Goal: Task Accomplishment & Management: Use online tool/utility

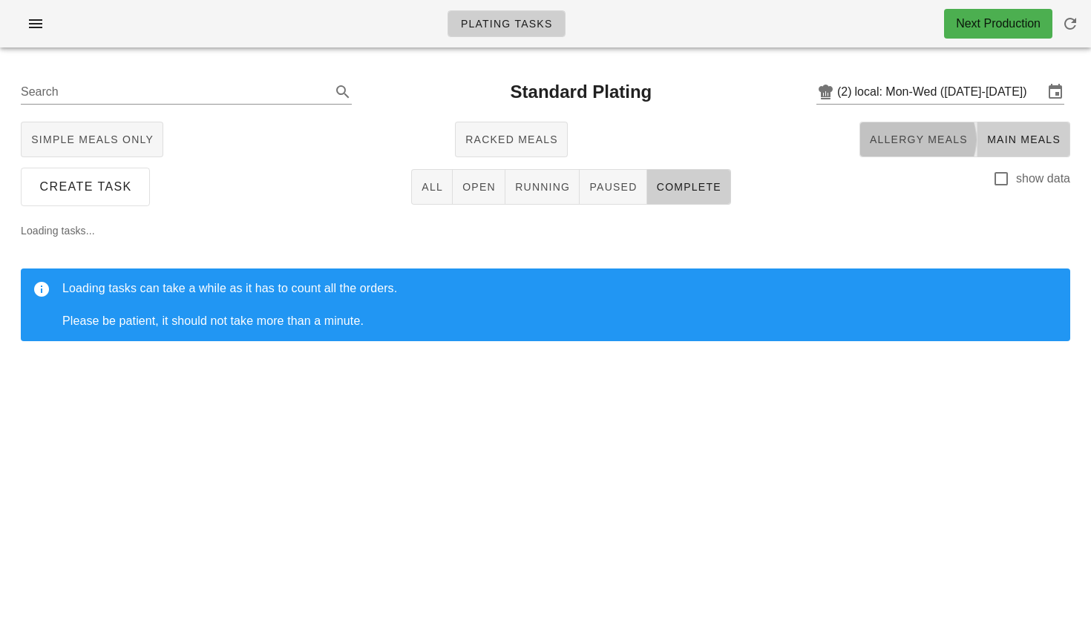
click at [919, 134] on span "Allergy Meals" at bounding box center [918, 140] width 99 height 12
click at [39, 23] on icon "button" at bounding box center [36, 24] width 18 height 18
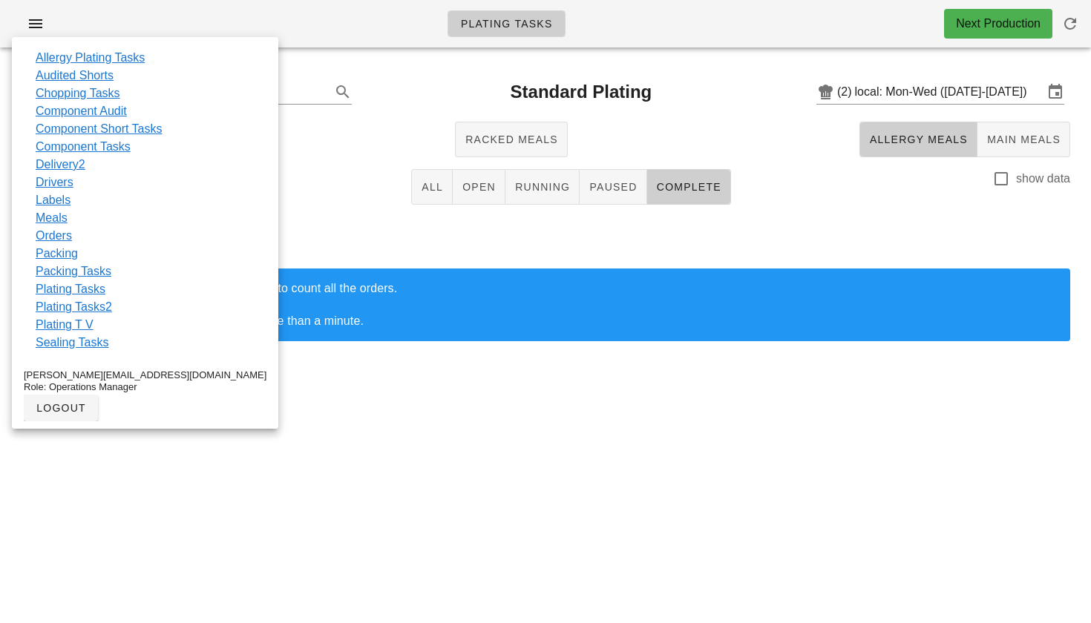
click at [825, 234] on div "Loading tasks... Loading tasks can take a while as it has to count all the orde…" at bounding box center [545, 288] width 1073 height 154
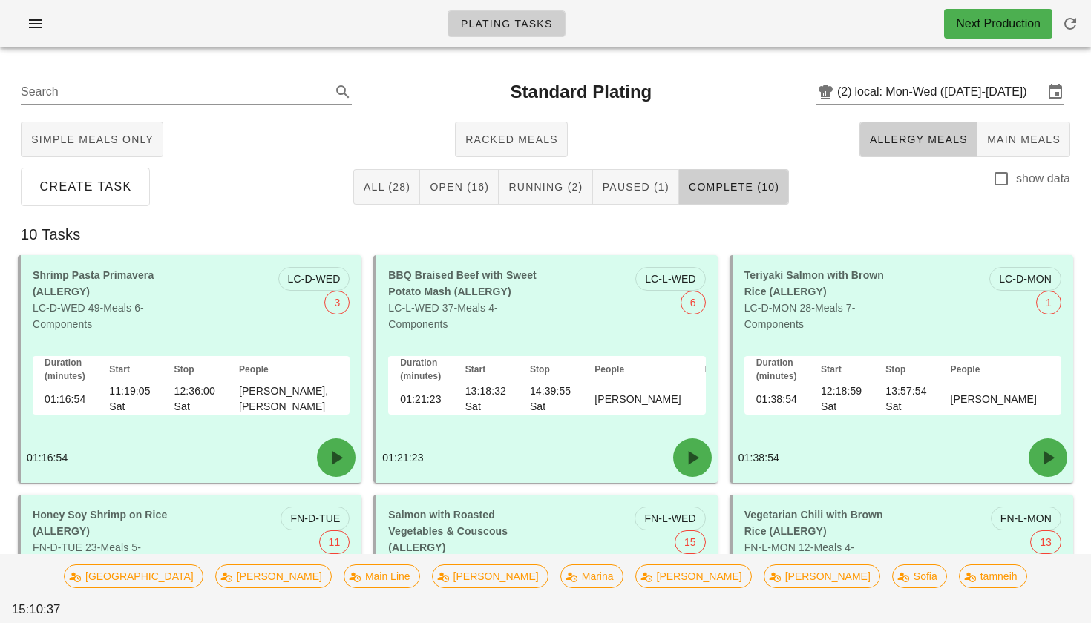
click at [795, 226] on div "10 Tasks" at bounding box center [545, 234] width 1073 height 47
click at [563, 186] on span "Running (2)" at bounding box center [545, 187] width 75 height 12
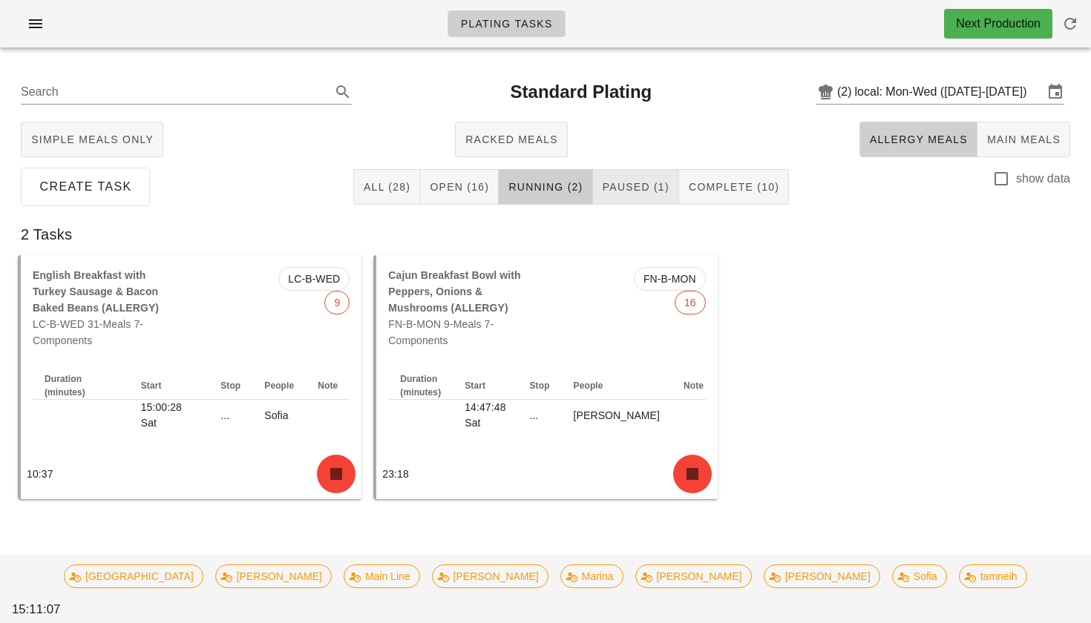
click at [634, 174] on button "Paused (1)" at bounding box center [636, 187] width 86 height 36
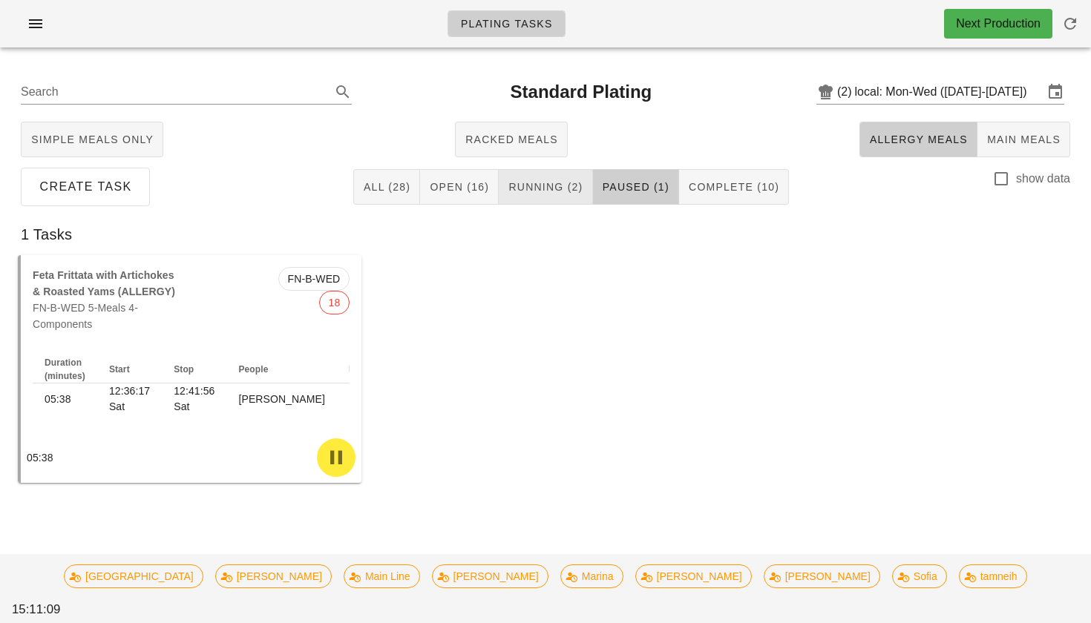
click at [561, 181] on span "Running (2)" at bounding box center [545, 187] width 75 height 12
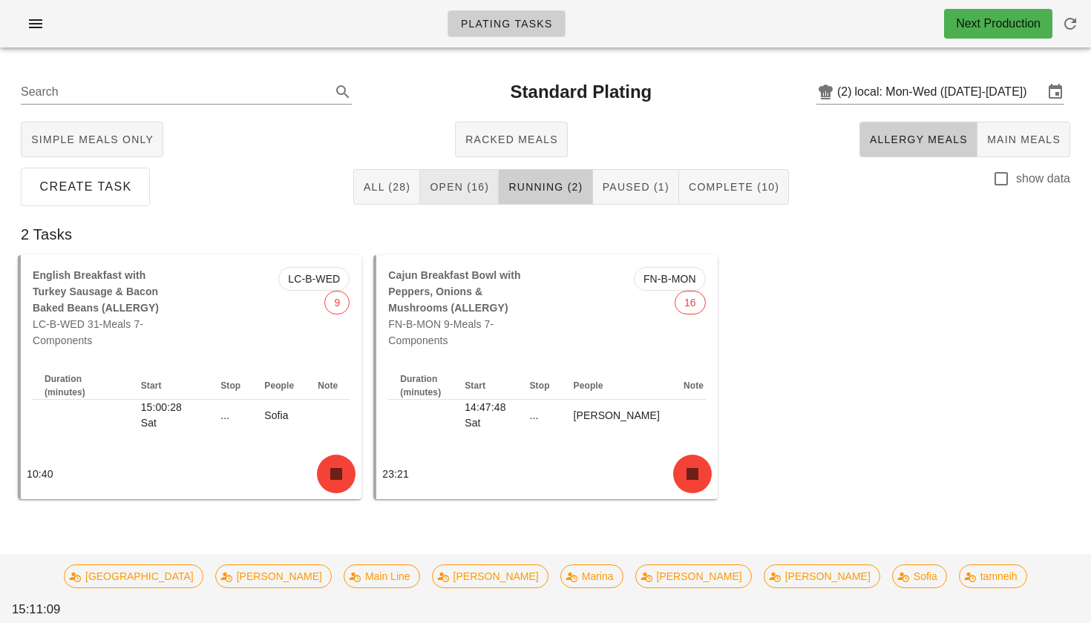
click at [488, 181] on span "Open (16)" at bounding box center [459, 187] width 60 height 12
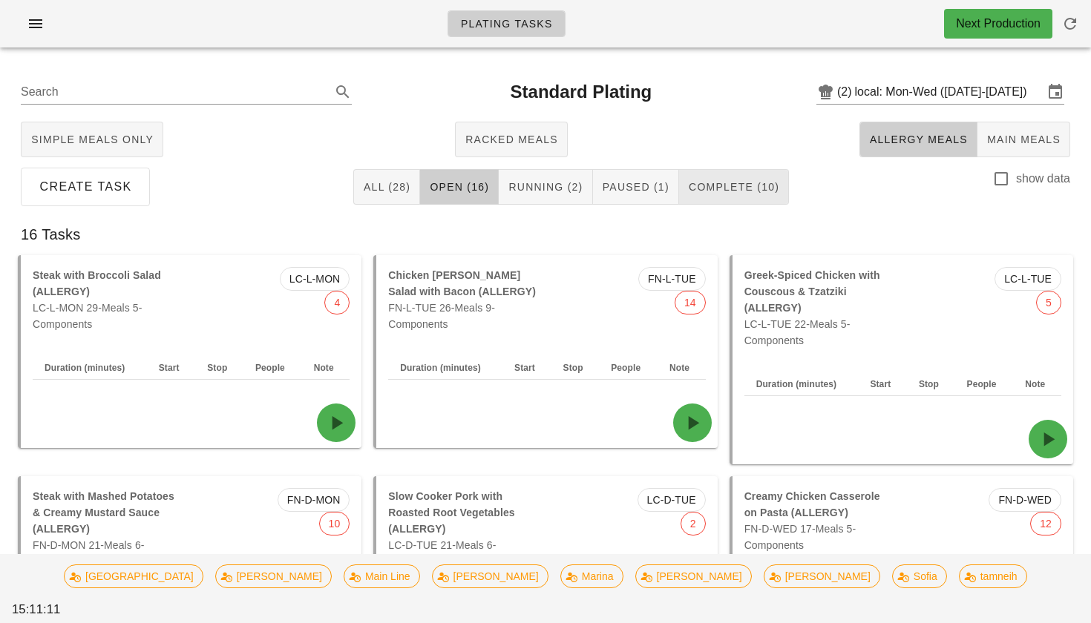
click at [726, 202] on button "Complete (10)" at bounding box center [734, 187] width 110 height 36
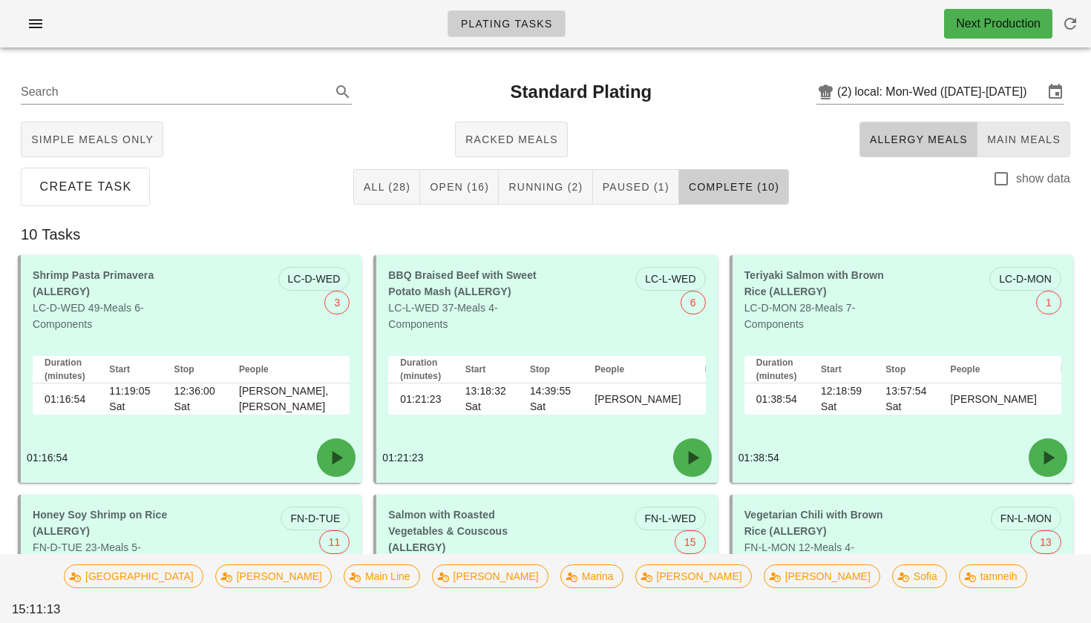
click at [1017, 134] on span "Main Meals" at bounding box center [1023, 140] width 74 height 12
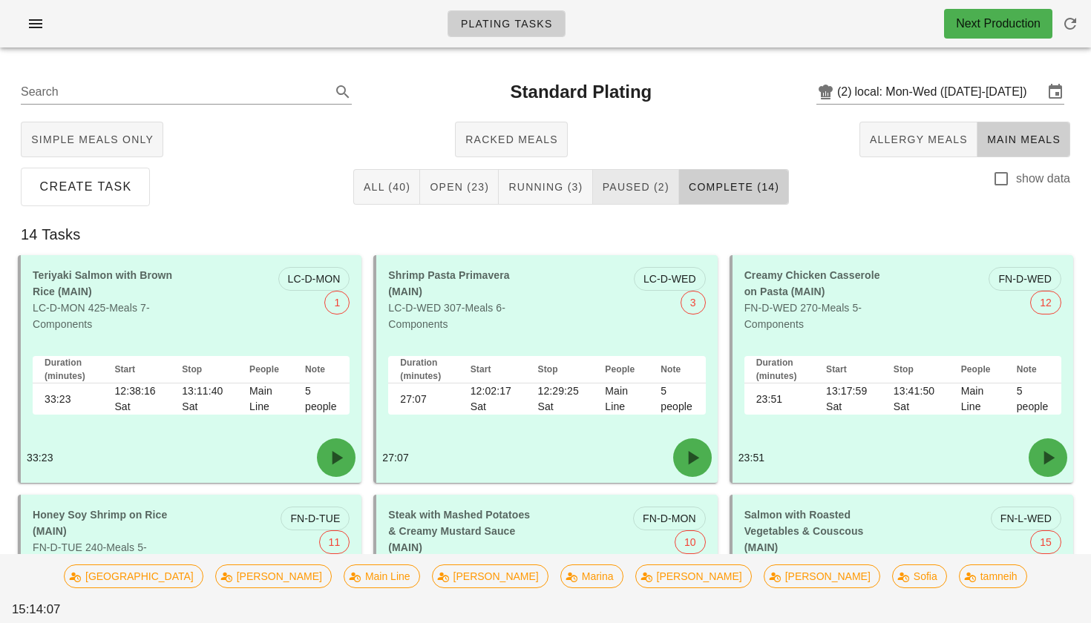
click at [648, 191] on span "Paused (2)" at bounding box center [636, 187] width 68 height 12
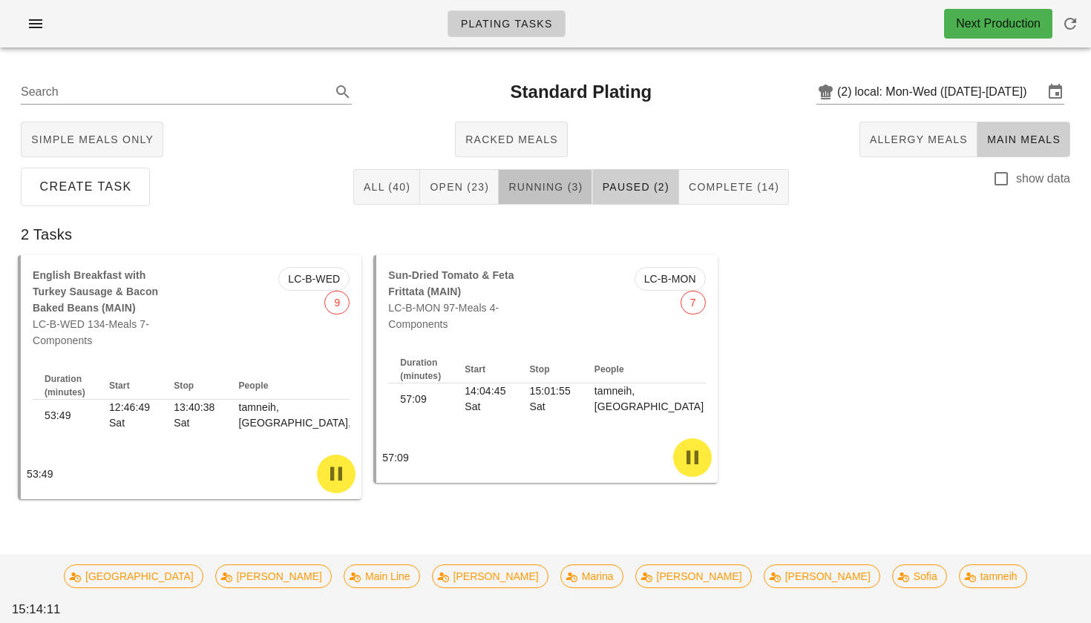
click at [571, 181] on span "Running (3)" at bounding box center [545, 187] width 75 height 12
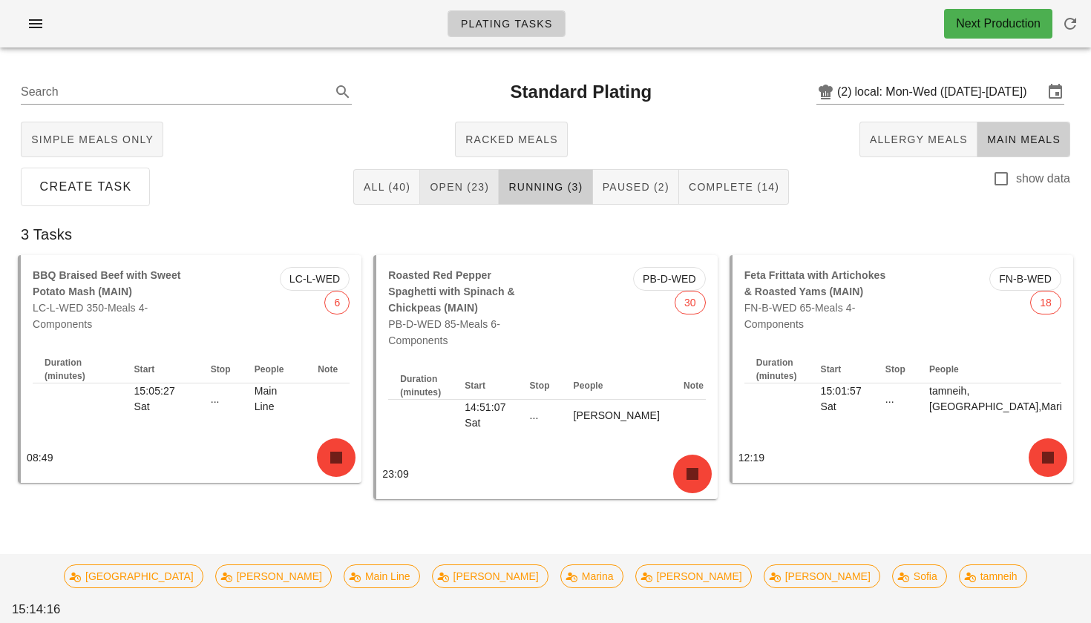
click at [473, 193] on span "Open (23)" at bounding box center [459, 187] width 60 height 12
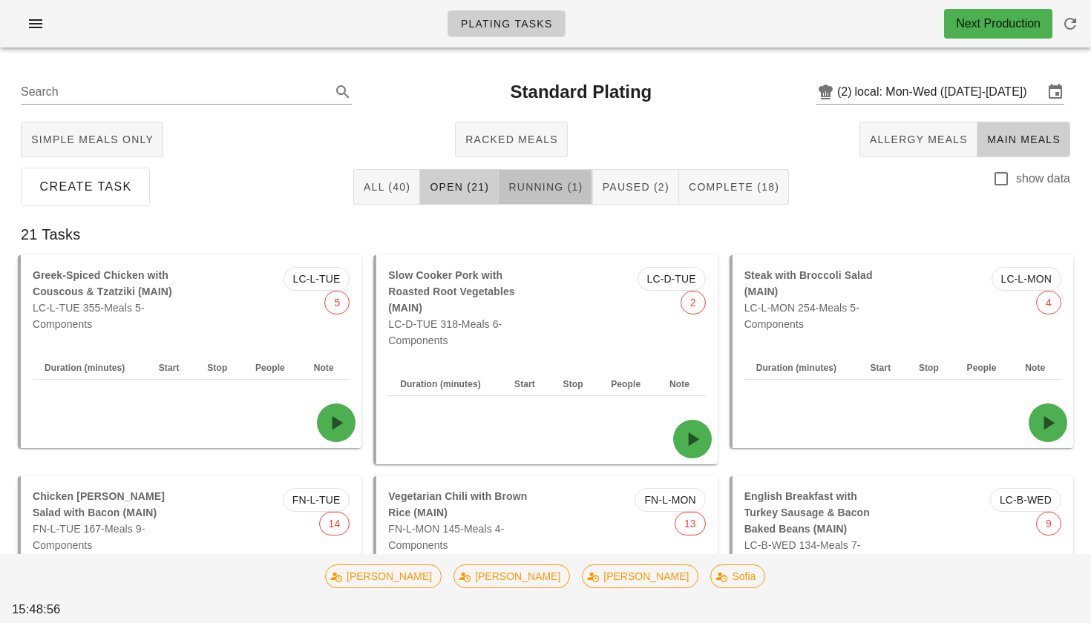
click at [548, 188] on span "Running (1)" at bounding box center [545, 187] width 75 height 12
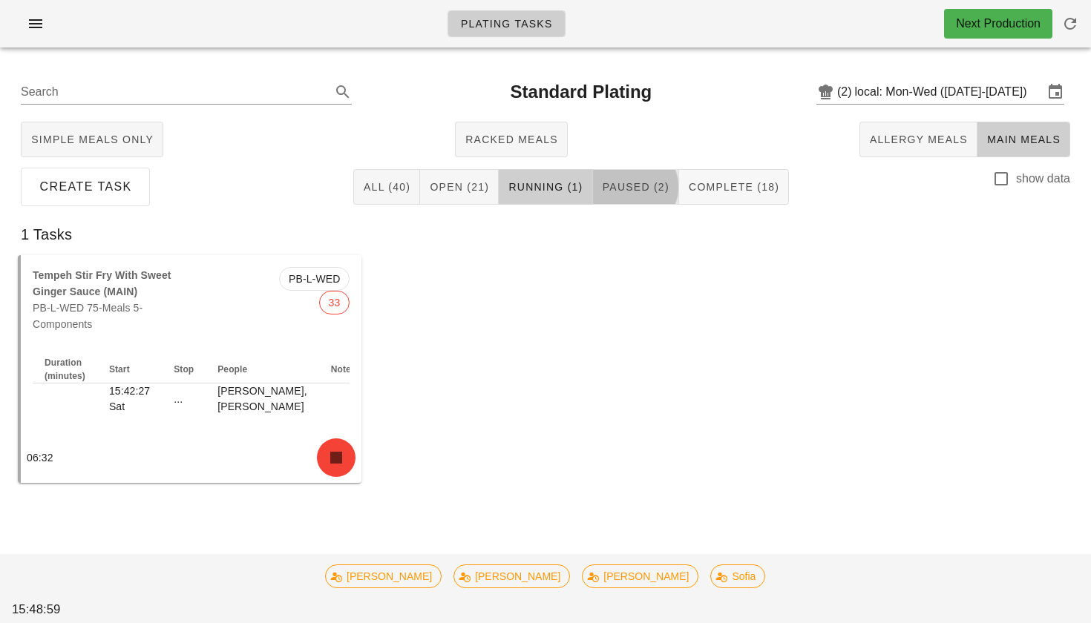
click at [618, 188] on span "Paused (2)" at bounding box center [636, 187] width 68 height 12
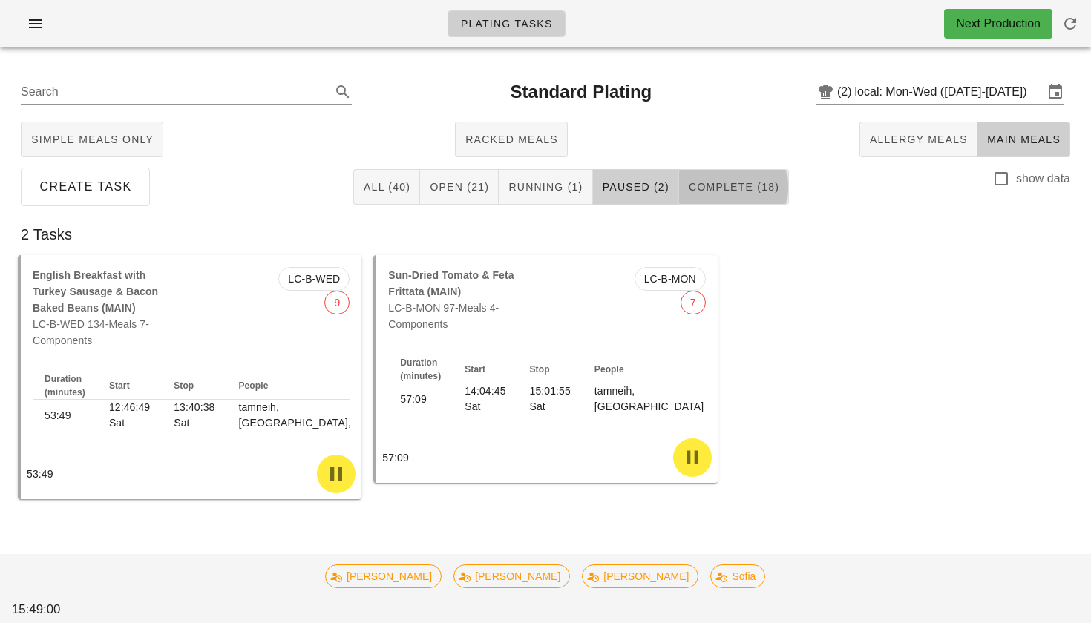
click at [767, 174] on button "Complete (18)" at bounding box center [734, 187] width 110 height 36
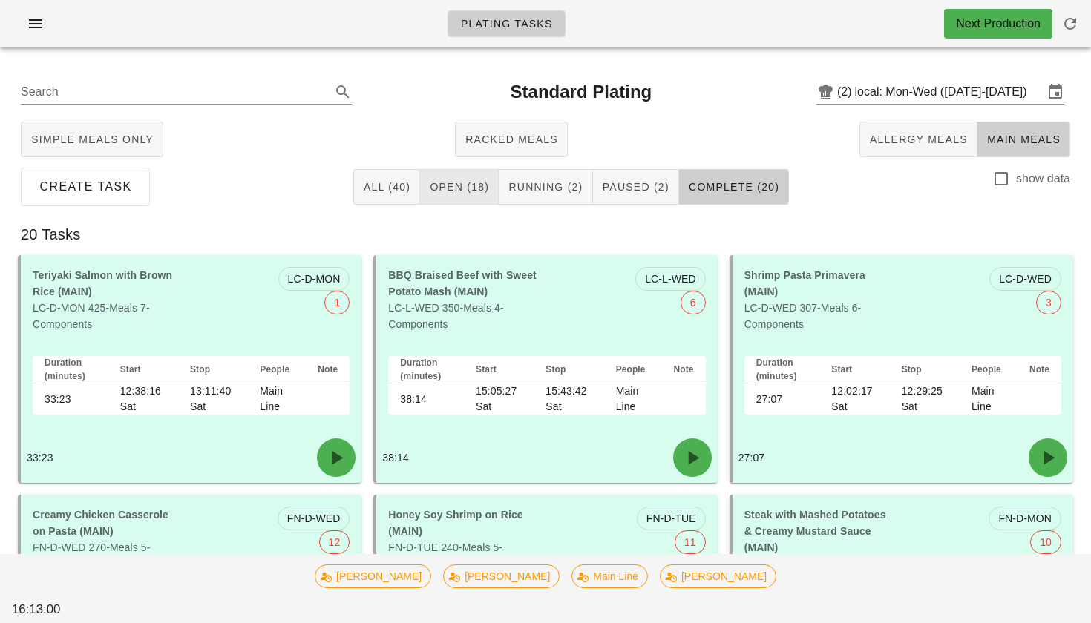
click at [477, 190] on span "Open (18)" at bounding box center [459, 187] width 60 height 12
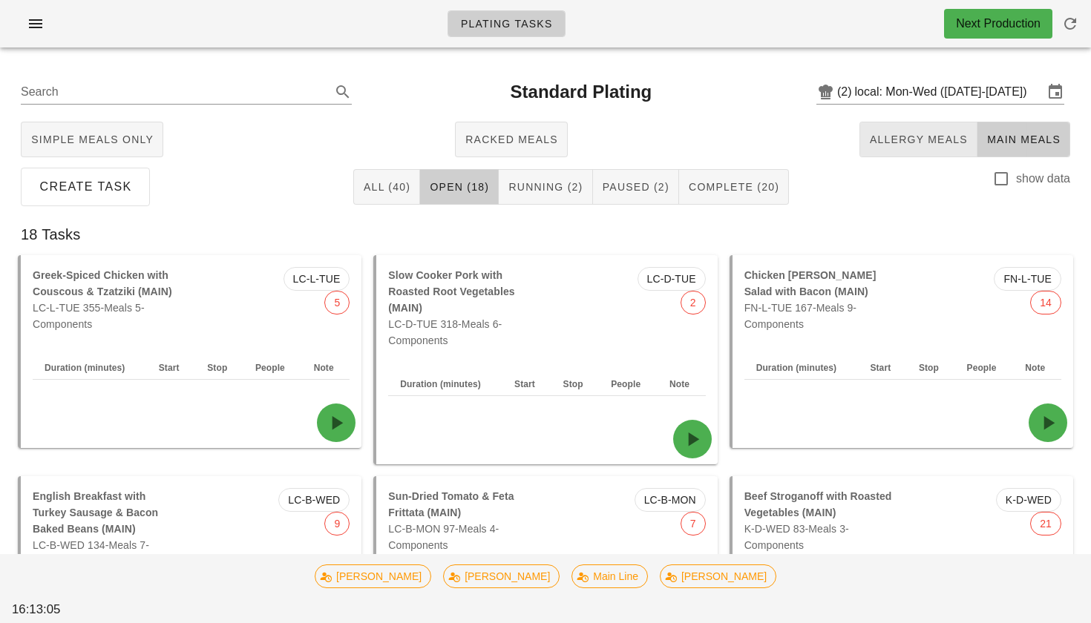
click at [913, 134] on span "Allergy Meals" at bounding box center [918, 140] width 99 height 12
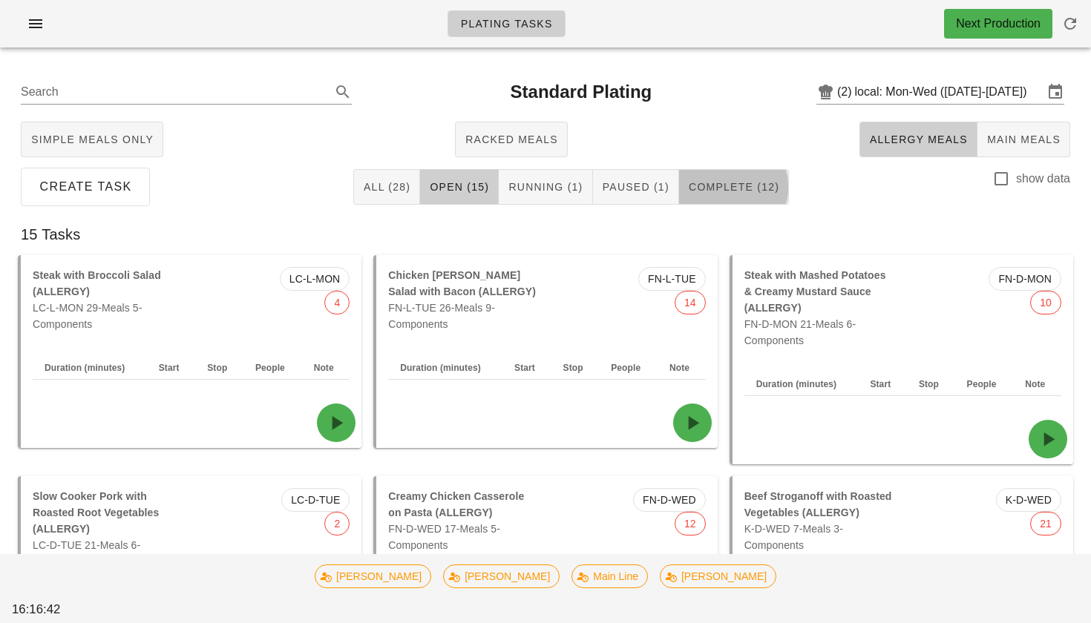
click at [713, 195] on button "Complete (12)" at bounding box center [734, 187] width 110 height 36
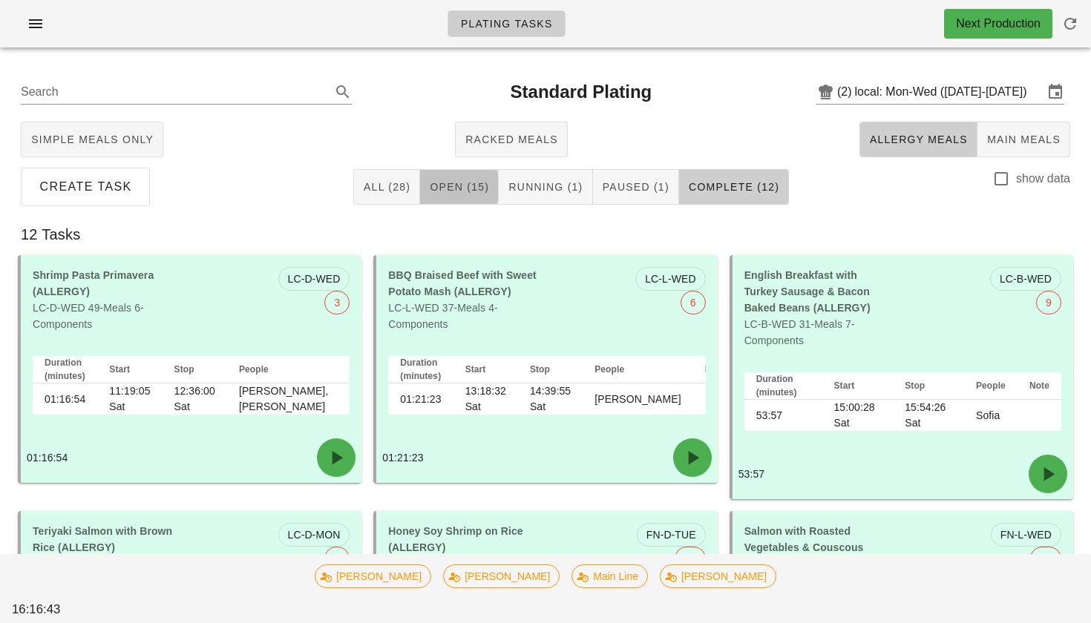
click at [462, 183] on span "Open (15)" at bounding box center [459, 187] width 60 height 12
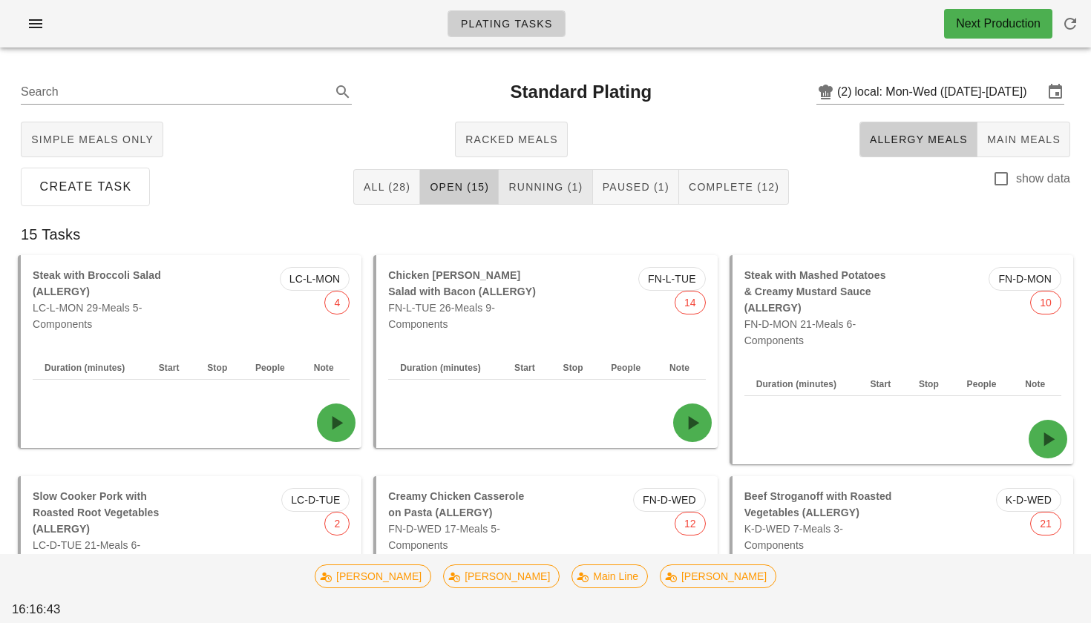
click at [557, 184] on span "Running (1)" at bounding box center [545, 187] width 75 height 12
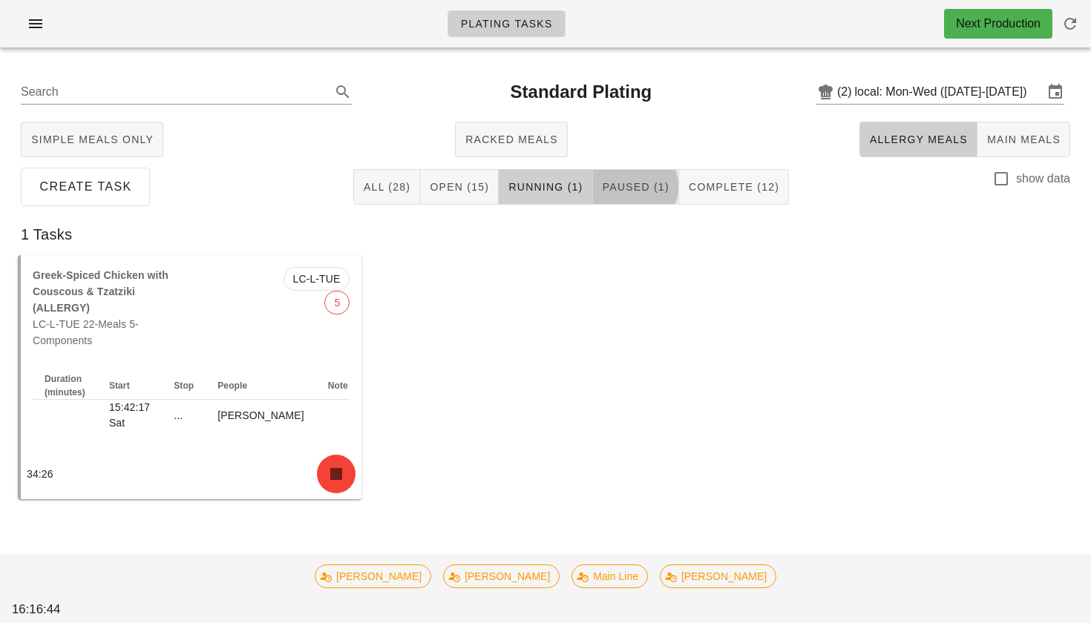
click at [658, 186] on span "Paused (1)" at bounding box center [636, 187] width 68 height 12
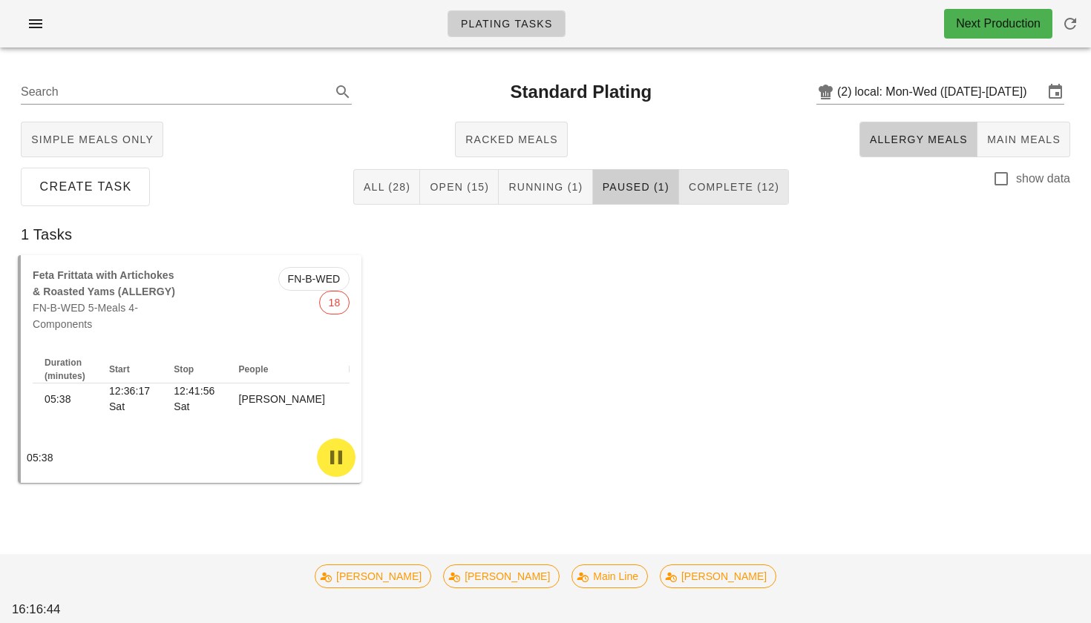
click at [775, 187] on button "Complete (12)" at bounding box center [734, 187] width 110 height 36
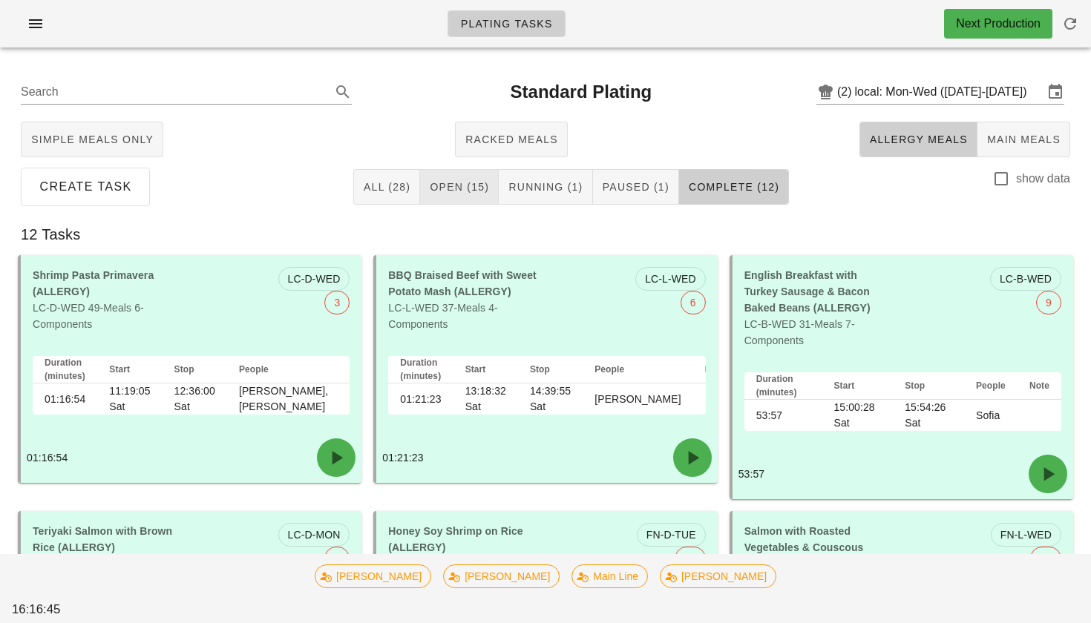
click at [476, 171] on button "Open (15)" at bounding box center [459, 187] width 79 height 36
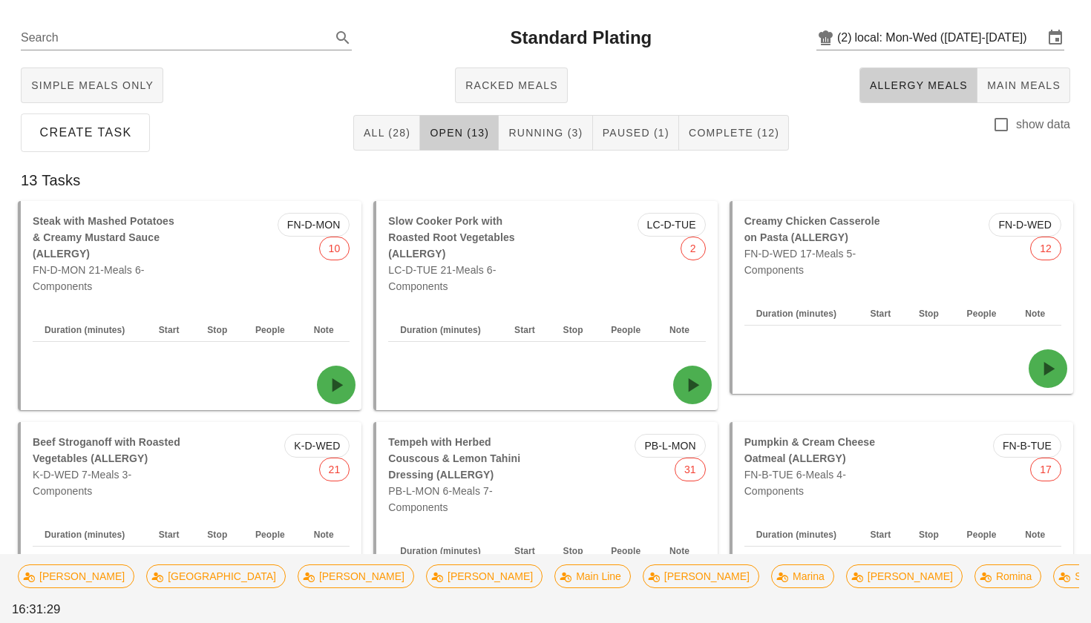
scroll to position [55, 0]
click at [732, 158] on div "13 Tasks" at bounding box center [545, 179] width 1073 height 47
click at [728, 131] on span "Complete (12)" at bounding box center [733, 132] width 91 height 12
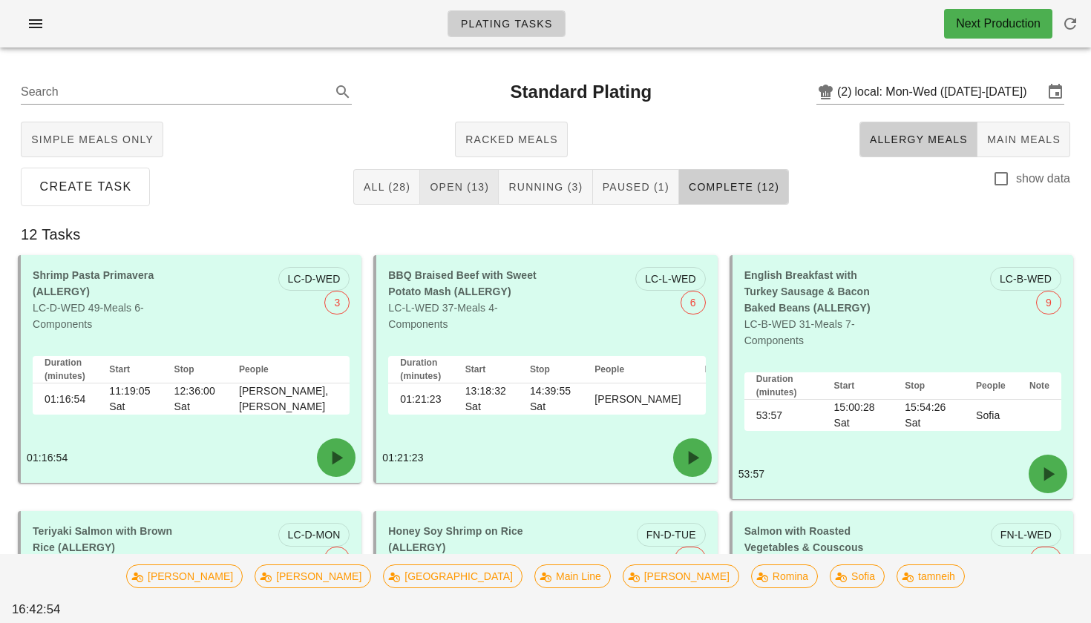
click at [479, 182] on span "Open (13)" at bounding box center [459, 187] width 60 height 12
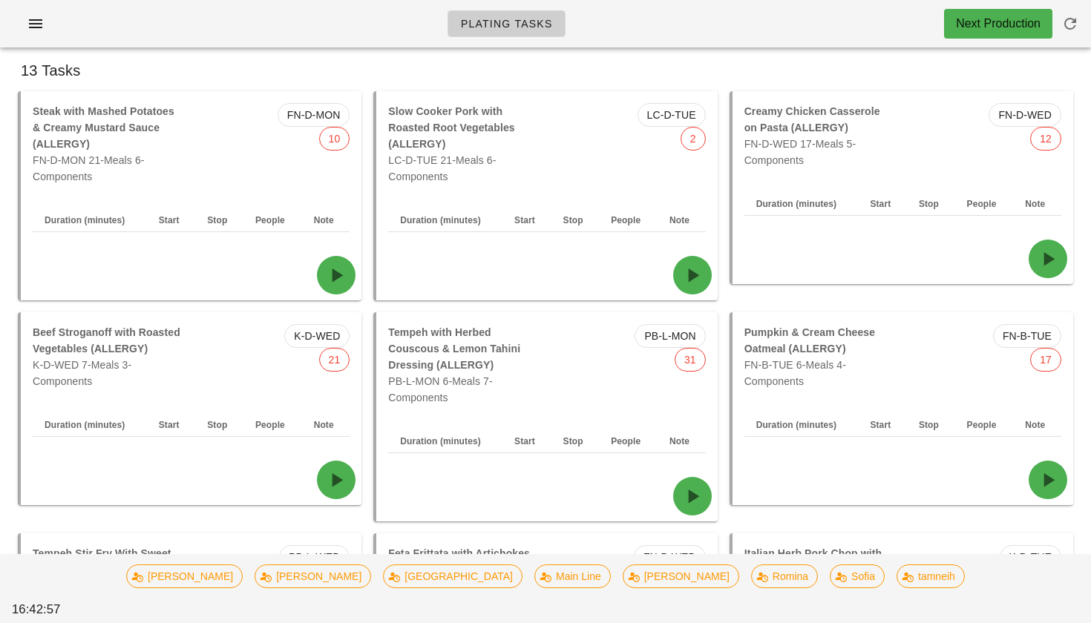
scroll to position [93, 0]
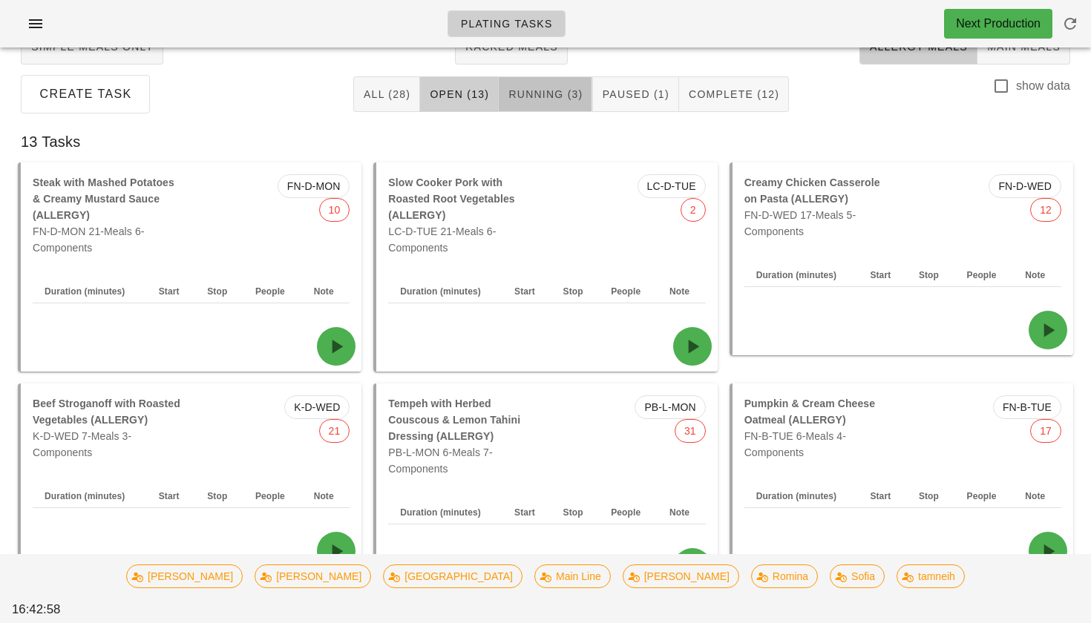
click at [545, 104] on button "Running (3)" at bounding box center [545, 94] width 93 height 36
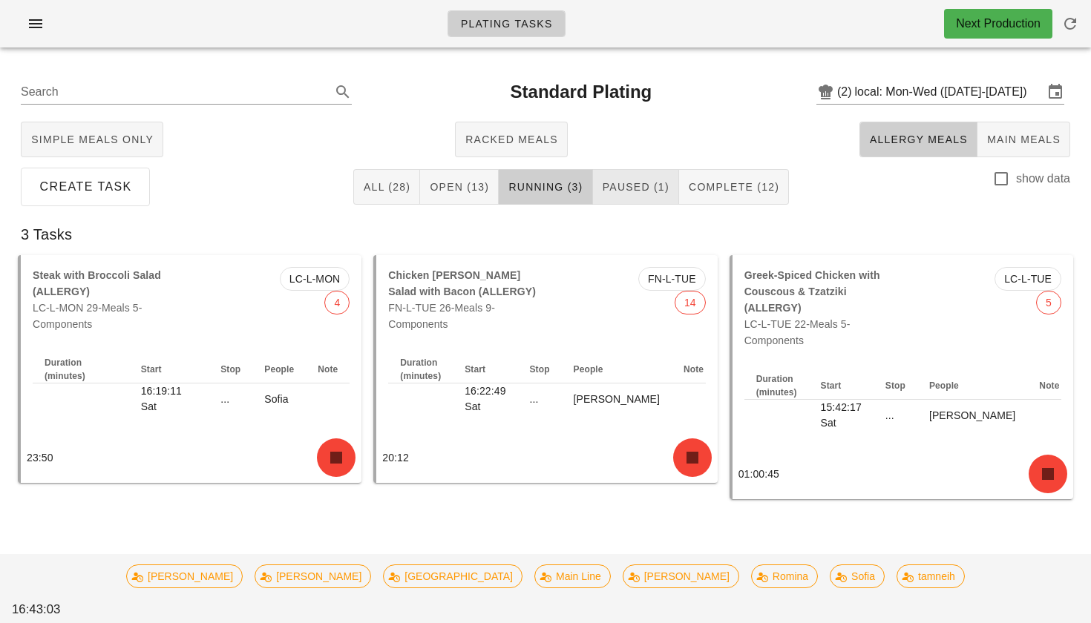
click at [625, 189] on span "Paused (1)" at bounding box center [636, 187] width 68 height 12
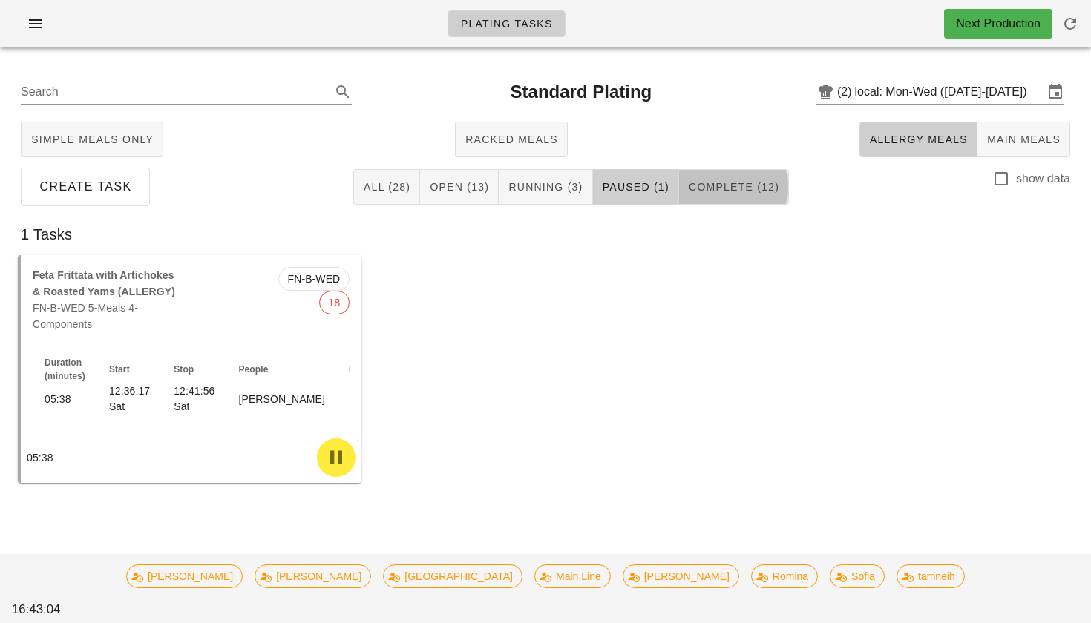
click at [702, 179] on button "Complete (12)" at bounding box center [734, 187] width 110 height 36
